Goal: Information Seeking & Learning: Learn about a topic

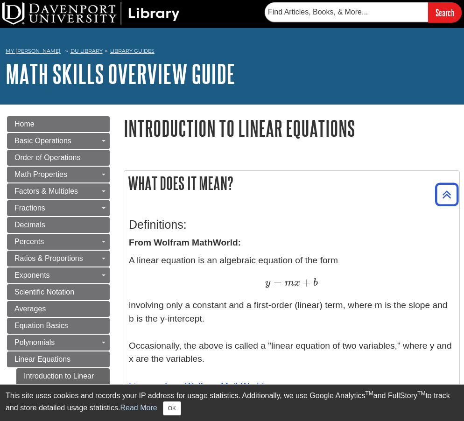
drag, startPoint x: 466, startPoint y: 73, endPoint x: 457, endPoint y: -59, distance: 132.9
click at [140, 38] on div "My Davenport DU Library Library Guides Math Skills Overview Guide Introduction …" at bounding box center [232, 66] width 464 height 77
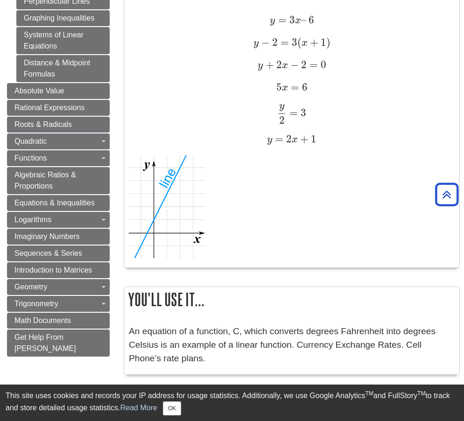
scroll to position [635, 0]
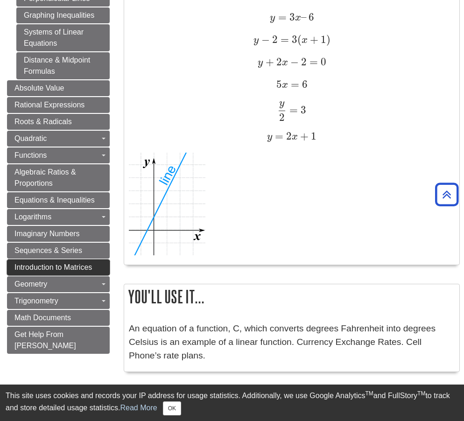
click at [72, 262] on link "Introduction to Matrices" at bounding box center [58, 268] width 103 height 16
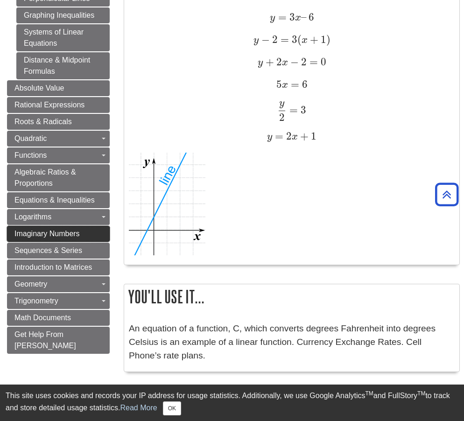
click at [73, 234] on span "Imaginary Numbers" at bounding box center [46, 234] width 65 height 8
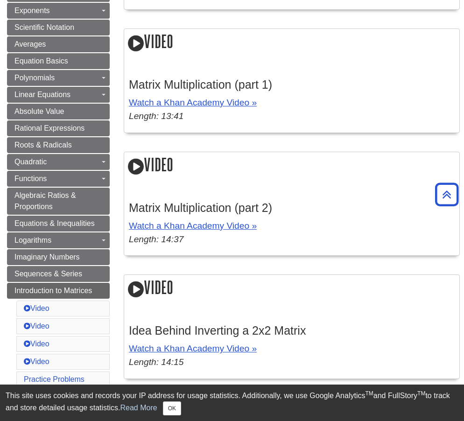
scroll to position [250, 0]
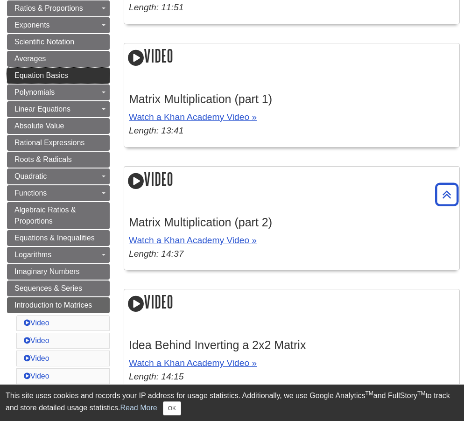
click at [44, 74] on span "Equation Basics" at bounding box center [41, 75] width 54 height 8
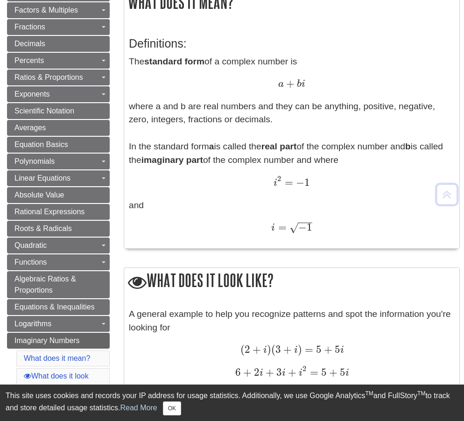
scroll to position [186, 0]
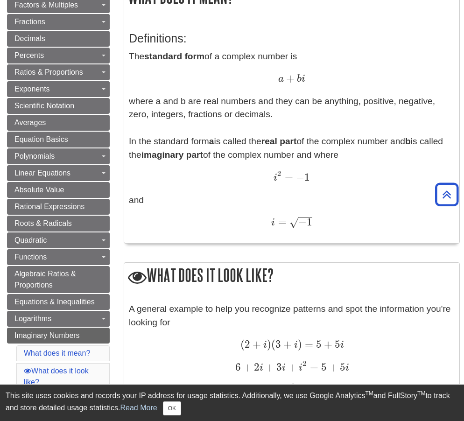
click at [283, 25] on div "Definitions: The standard form of a complex number is a + b i a + b i where a a…" at bounding box center [292, 130] width 326 height 216
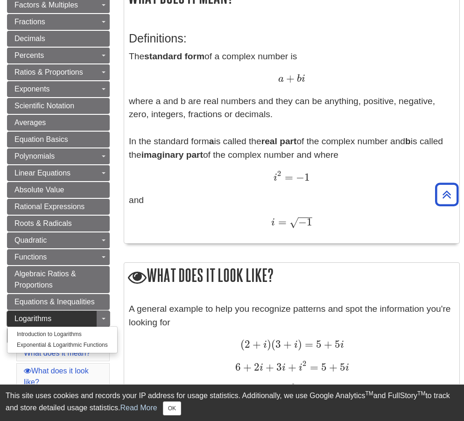
click at [43, 318] on span "Logarithms" at bounding box center [32, 319] width 37 height 8
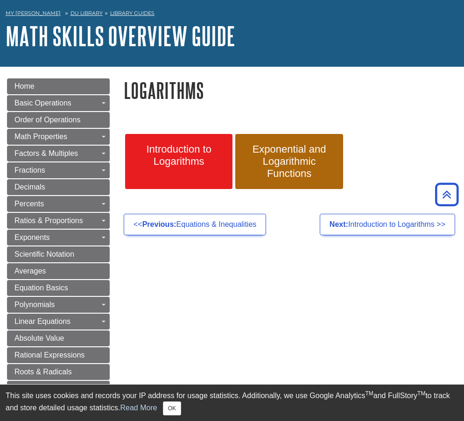
scroll to position [10, 0]
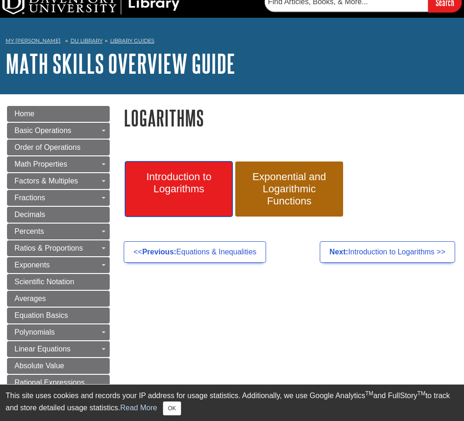
click at [171, 185] on span "Introduction to Logarithms" at bounding box center [178, 183] width 93 height 24
